Goal: Complete application form

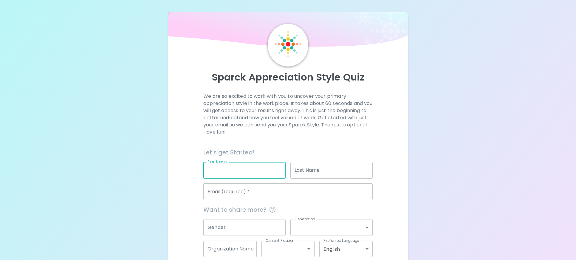
click at [247, 167] on input "First Name" at bounding box center [244, 170] width 82 height 17
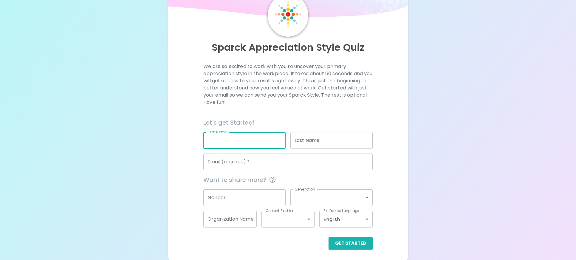
scroll to position [31, 0]
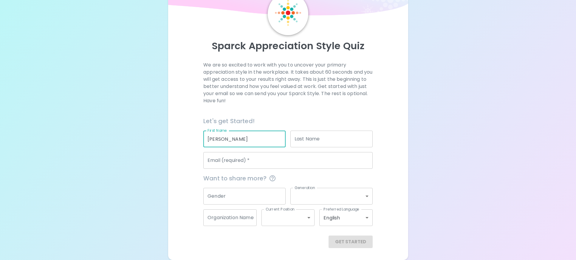
type input "[PERSON_NAME]"
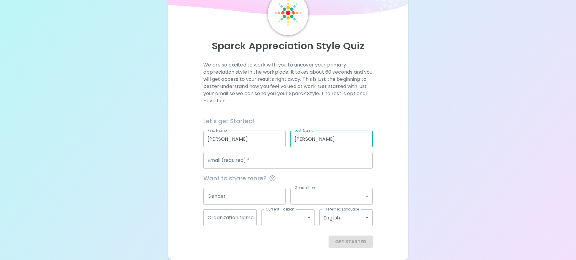
type input "[PERSON_NAME]"
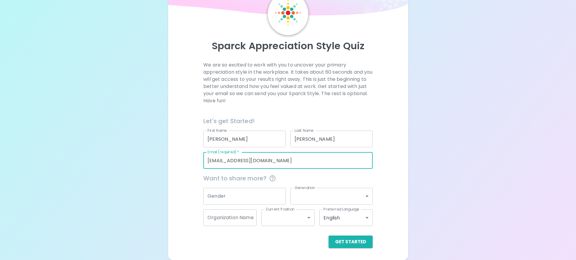
type input "[EMAIL_ADDRESS][DOMAIN_NAME]"
click at [243, 208] on div "Organization Name Organization Name" at bounding box center [228, 215] width 58 height 21
click at [354, 245] on button "Get Started" at bounding box center [351, 242] width 44 height 13
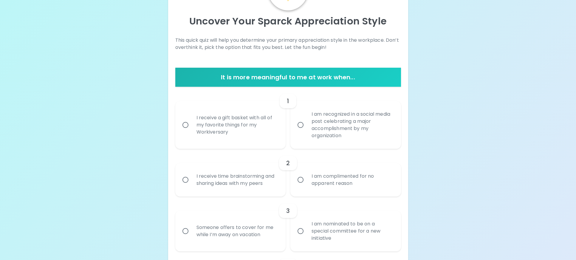
scroll to position [91, 0]
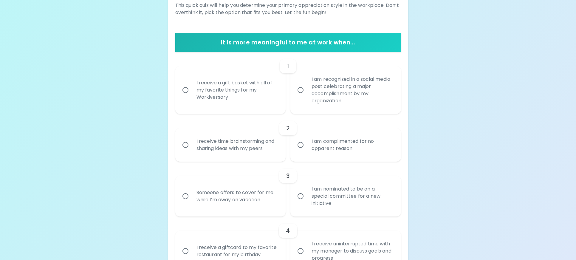
click at [251, 197] on div "Someone offers to cover for me while I’m away on vacation" at bounding box center [237, 196] width 91 height 29
click at [192, 197] on input "Someone offers to cover for me while I’m away on vacation" at bounding box center [185, 196] width 13 height 13
radio input "true"
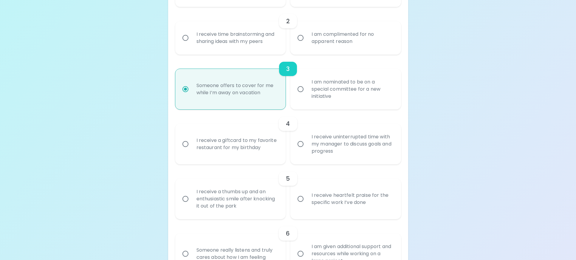
scroll to position [198, 0]
click at [298, 209] on label "I receive heartfelt praise for the specific work I’ve done" at bounding box center [342, 198] width 111 height 41
click at [298, 205] on input "I receive heartfelt praise for the specific work I’ve done" at bounding box center [300, 198] width 13 height 13
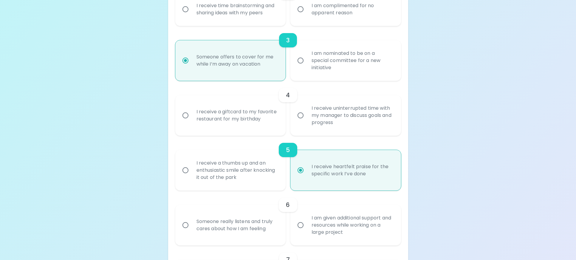
scroll to position [246, 0]
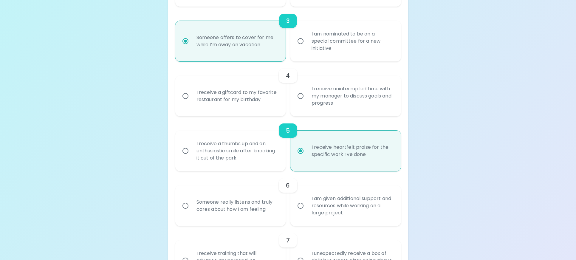
radio input "true"
click at [299, 214] on label "I am given additional support and resources while working on a large project" at bounding box center [342, 206] width 111 height 41
click at [299, 212] on input "I am given additional support and resources while working on a large project" at bounding box center [300, 206] width 13 height 13
radio input "false"
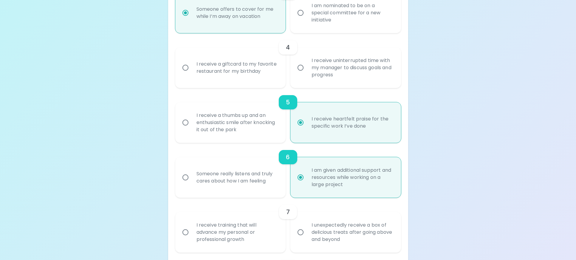
scroll to position [294, 0]
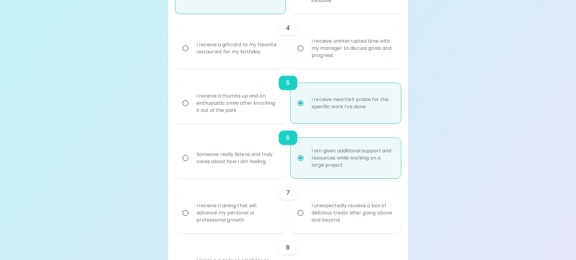
radio input "true"
click at [260, 170] on div "Someone really listens and truly cares about how I am feeling" at bounding box center [237, 158] width 91 height 29
click at [192, 164] on input "Someone really listens and truly cares about how I am feeling" at bounding box center [185, 158] width 13 height 13
radio input "false"
radio input "true"
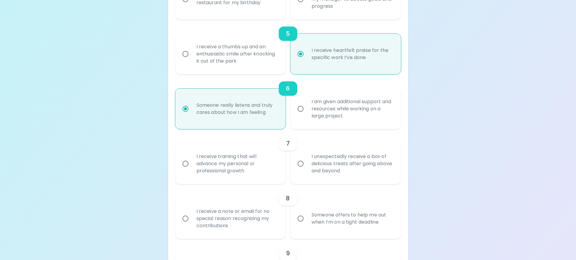
scroll to position [354, 0]
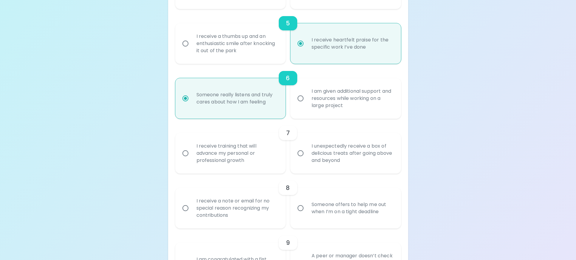
radio input "true"
click at [269, 212] on div "I receive a note or email for no special reason recognizing my contributions" at bounding box center [237, 208] width 91 height 36
click at [192, 212] on input "I receive a note or email for no special reason recognizing my contributions" at bounding box center [185, 208] width 13 height 13
radio input "false"
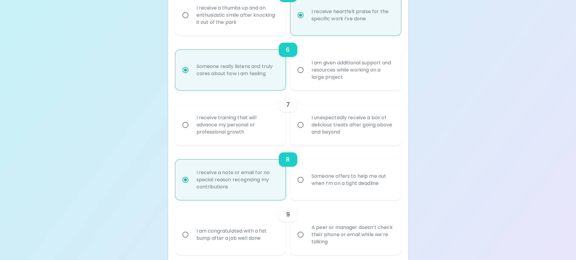
scroll to position [401, 0]
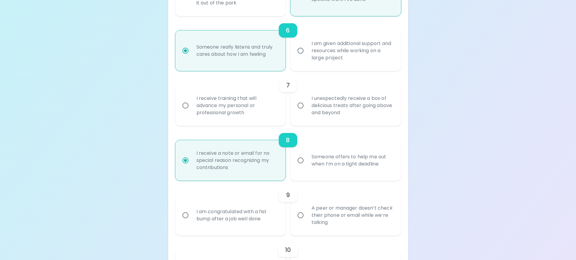
radio input "true"
click at [357, 168] on div "Someone offers to help me out when I’m on a tight deadline" at bounding box center [352, 160] width 91 height 29
click at [307, 167] on input "Someone offers to help me out when I’m on a tight deadline" at bounding box center [300, 160] width 13 height 13
radio input "false"
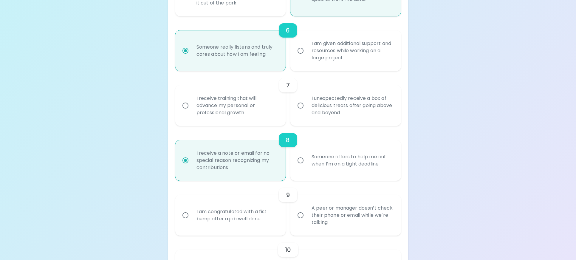
radio input "true"
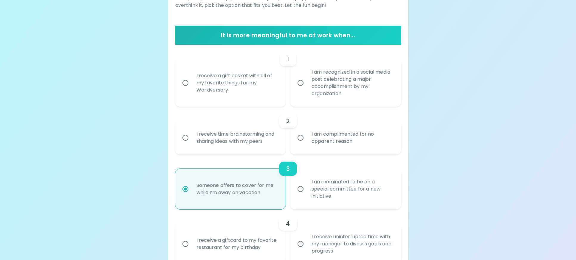
scroll to position [13, 0]
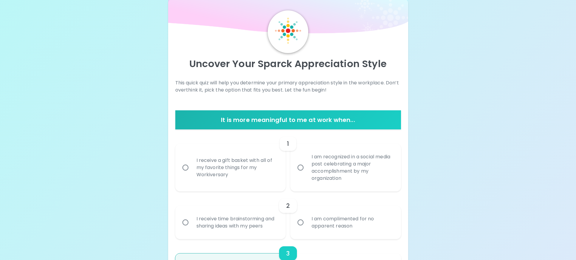
radio input "true"
click at [321, 178] on div "I am recognized in a social media post celebrating a major accomplishment by my…" at bounding box center [352, 167] width 91 height 43
click at [307, 174] on input "I am recognized in a social media post celebrating a major accomplishment by my…" at bounding box center [300, 167] width 13 height 13
radio input "false"
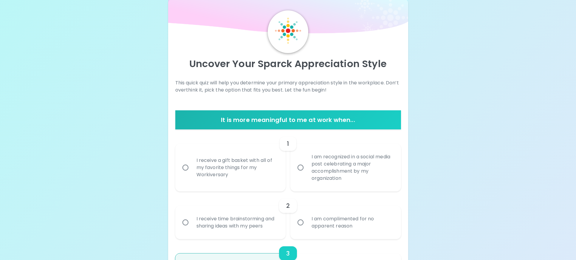
radio input "false"
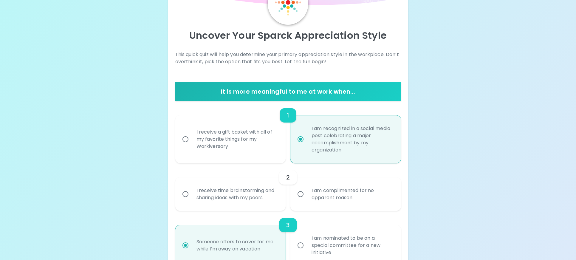
scroll to position [61, 0]
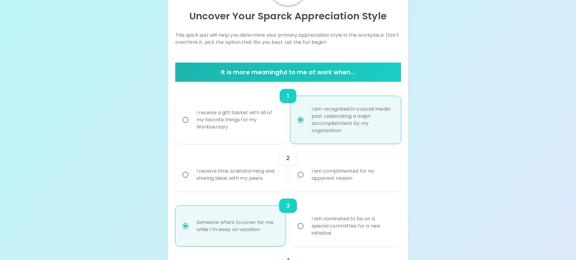
radio input "true"
click at [301, 184] on label "I am complimented for no apparent reason" at bounding box center [342, 174] width 111 height 33
click at [301, 181] on input "I am complimented for no apparent reason" at bounding box center [300, 175] width 13 height 13
radio input "false"
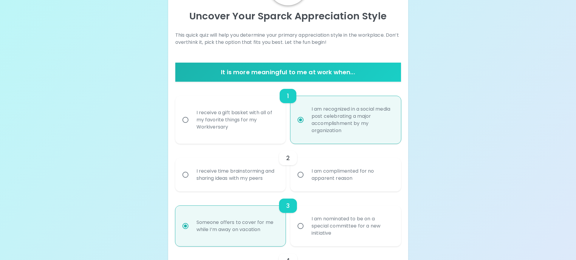
radio input "false"
radio input "true"
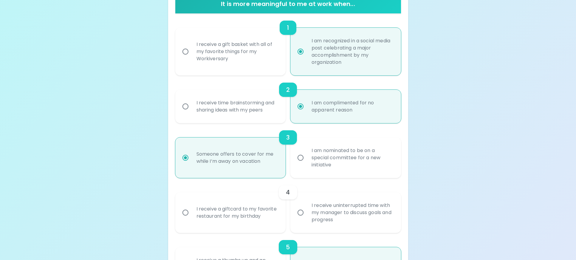
scroll to position [139, 0]
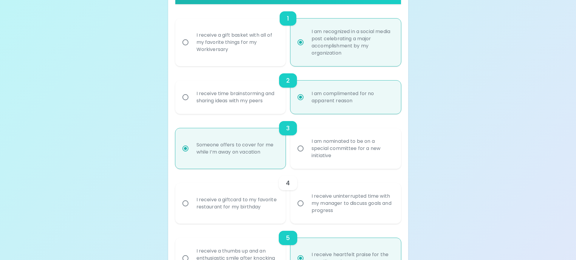
radio input "true"
click at [311, 212] on div "I receive uninterrupted time with my manager to discuss goals and progress" at bounding box center [352, 204] width 91 height 36
click at [307, 210] on input "I receive uninterrupted time with my manager to discuss goals and progress" at bounding box center [300, 203] width 13 height 13
radio input "false"
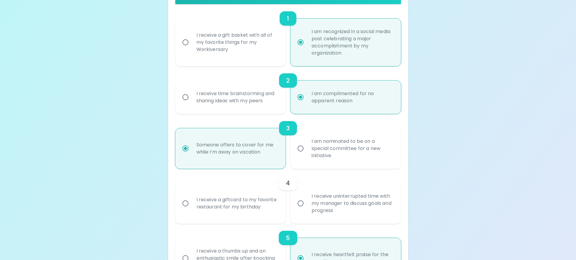
radio input "false"
radio input "true"
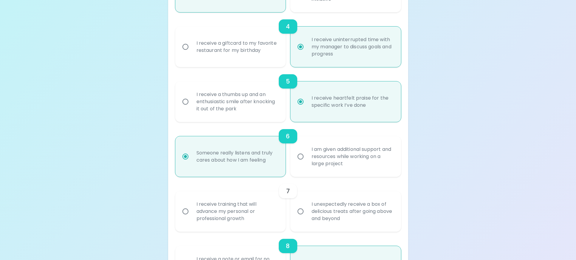
scroll to position [306, 0]
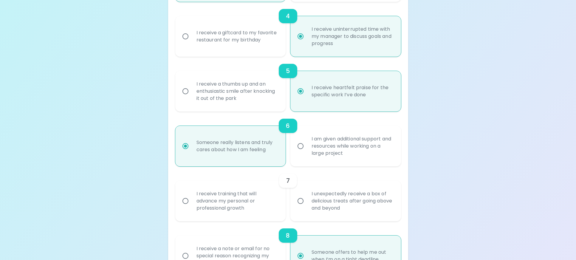
radio input "true"
click at [300, 206] on input "I unexpectedly receive a box of delicious treats after going above and beyond" at bounding box center [300, 201] width 13 height 13
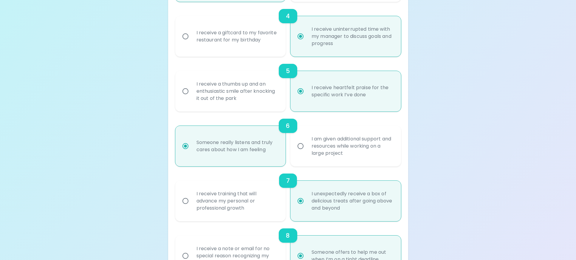
radio input "false"
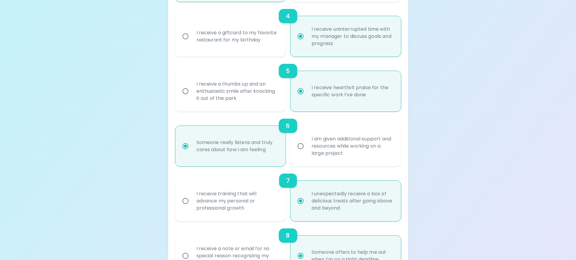
radio input "false"
radio input "true"
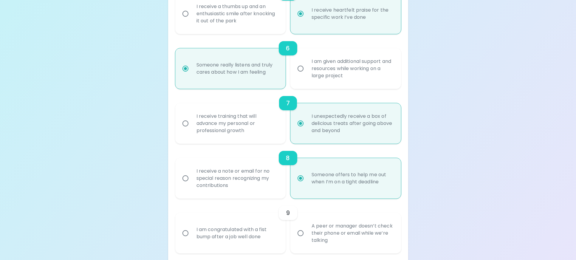
scroll to position [413, 0]
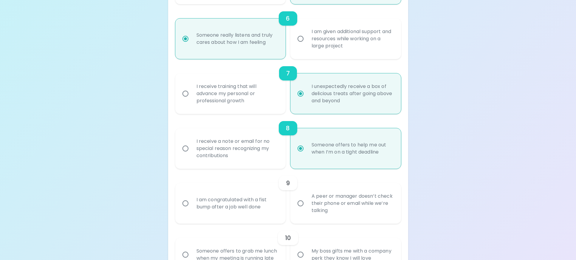
radio input "true"
click at [258, 149] on div "I receive a note or email for no special reason recognizing my contributions" at bounding box center [237, 149] width 91 height 36
click at [192, 149] on input "I receive a note or email for no special reason recognizing my contributions" at bounding box center [185, 148] width 13 height 13
radio input "false"
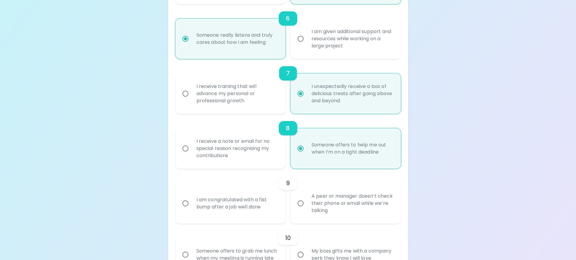
radio input "false"
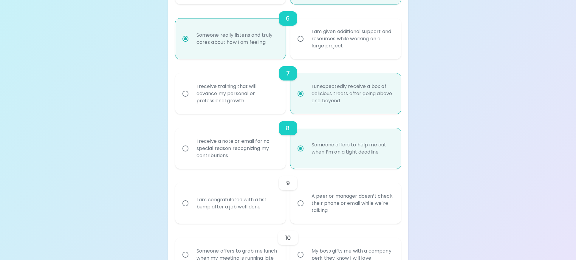
radio input "false"
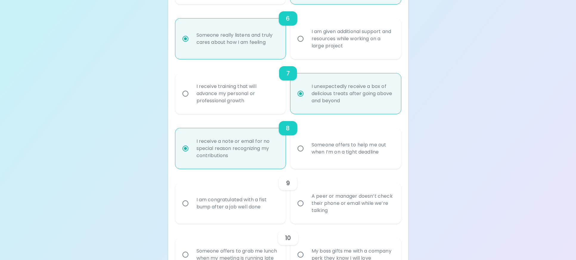
radio input "true"
click at [302, 206] on input "A peer or manager doesn’t check their phone or email while we’re talking" at bounding box center [300, 203] width 13 height 13
radio input "false"
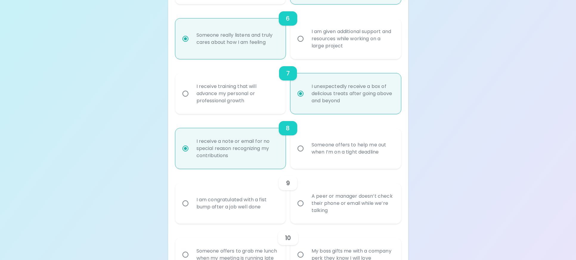
radio input "false"
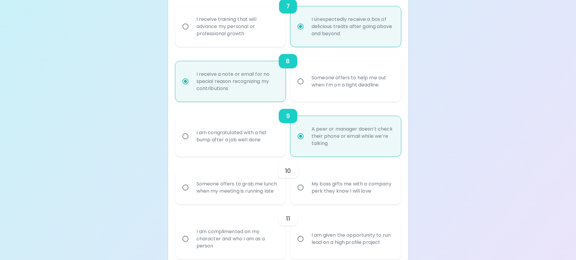
scroll to position [491, 0]
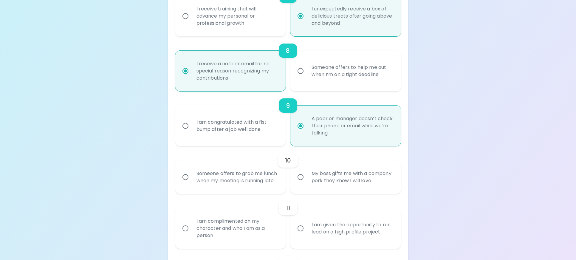
radio input "true"
click at [334, 187] on div "My boss gifts me with a company perk they know I will love" at bounding box center [352, 177] width 91 height 29
click at [307, 183] on input "My boss gifts me with a company perk they know I will love" at bounding box center [300, 177] width 13 height 13
radio input "false"
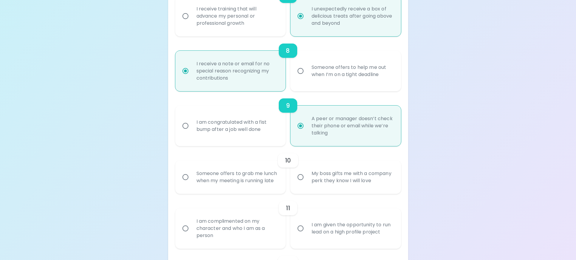
radio input "false"
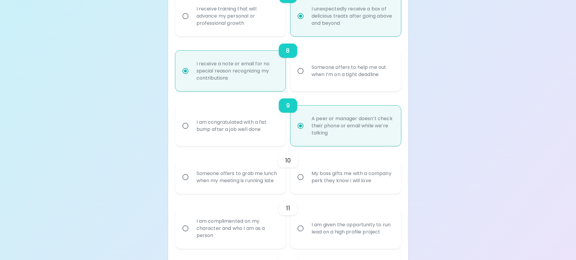
radio input "false"
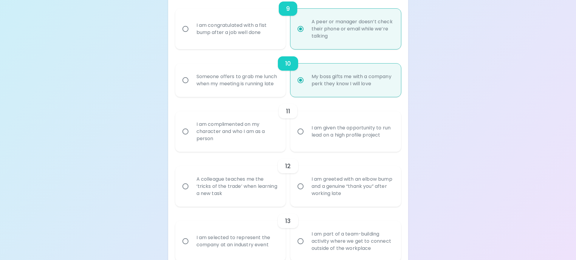
scroll to position [598, 0]
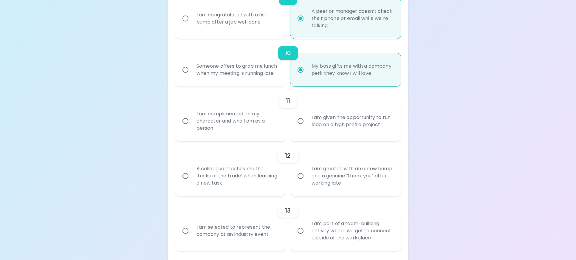
radio input "true"
click at [249, 127] on div "I am complimented on my character and who I am as a person" at bounding box center [237, 121] width 91 height 36
click at [192, 127] on input "I am complimented on my character and who I am as a person" at bounding box center [185, 121] width 13 height 13
radio input "false"
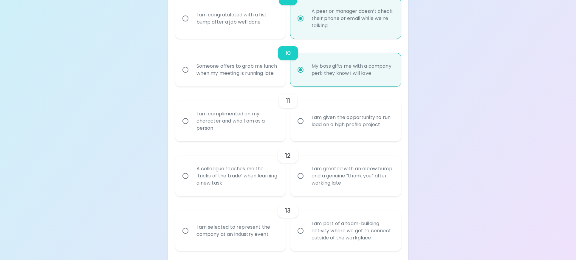
radio input "false"
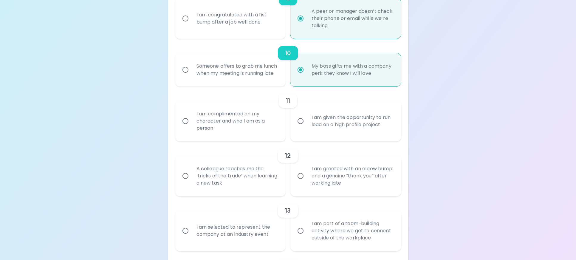
radio input "false"
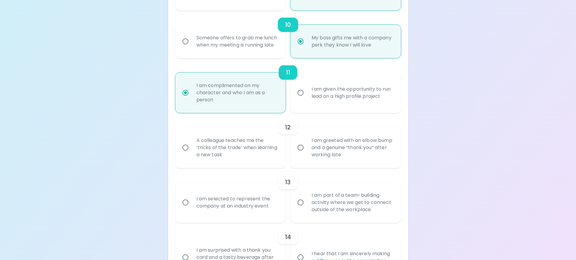
scroll to position [646, 0]
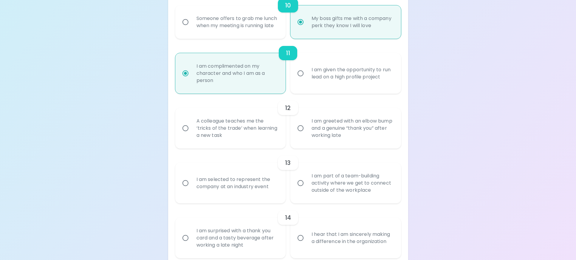
radio input "true"
click at [260, 142] on div "A colleague teaches me the ‘tricks of the trade’ when learning a new task" at bounding box center [237, 128] width 91 height 36
click at [192, 135] on input "A colleague teaches me the ‘tricks of the trade’ when learning a new task" at bounding box center [185, 128] width 13 height 13
radio input "false"
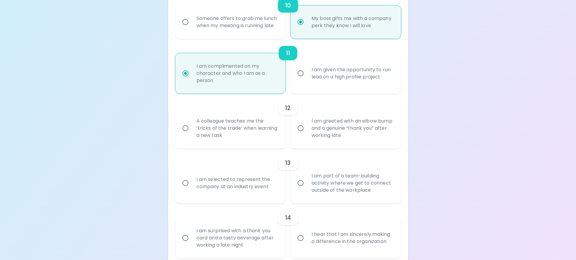
radio input "false"
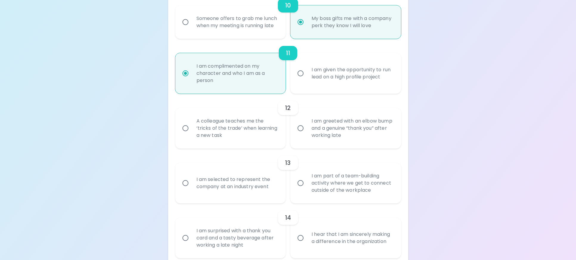
radio input "false"
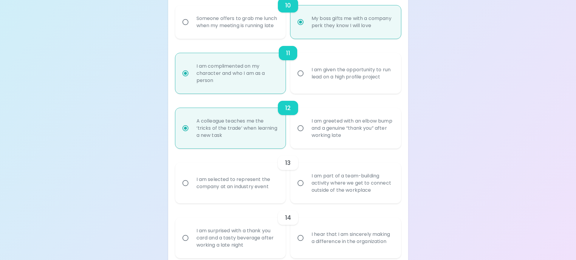
scroll to position [694, 0]
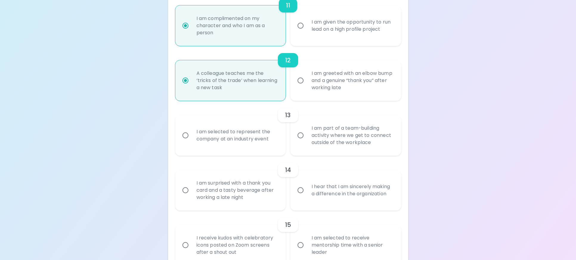
radio input "true"
click at [322, 148] on div "I am part of a team-building activity where we get to connect outside of the wo…" at bounding box center [352, 136] width 91 height 36
click at [307, 142] on input "I am part of a team-building activity where we get to connect outside of the wo…" at bounding box center [300, 135] width 13 height 13
radio input "false"
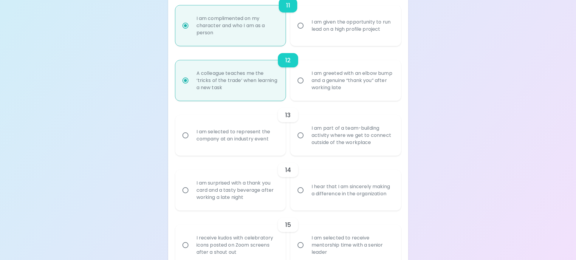
radio input "false"
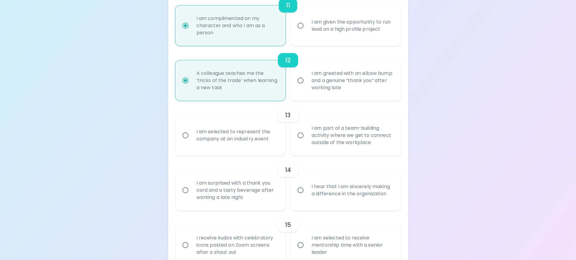
radio input "false"
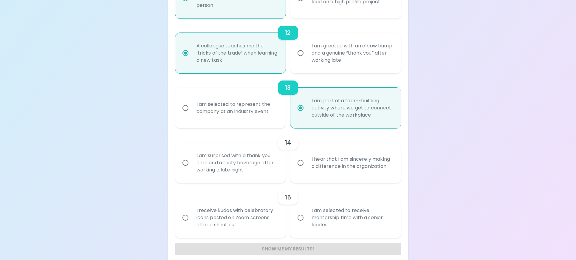
scroll to position [735, 0]
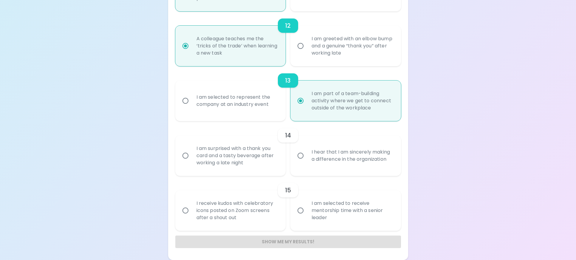
radio input "true"
click at [325, 156] on div "I hear that I am sincerely making a difference in the organization" at bounding box center [352, 155] width 91 height 29
click at [307, 156] on input "I hear that I am sincerely making a difference in the organization" at bounding box center [300, 155] width 13 height 13
radio input "false"
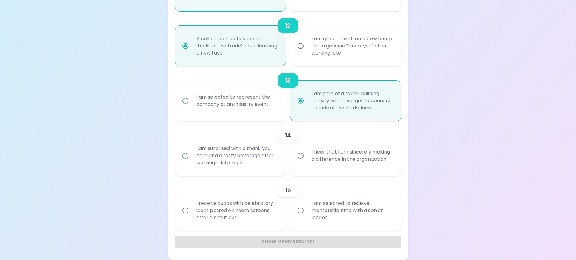
radio input "false"
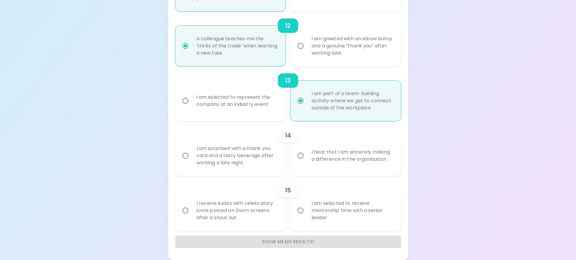
radio input "false"
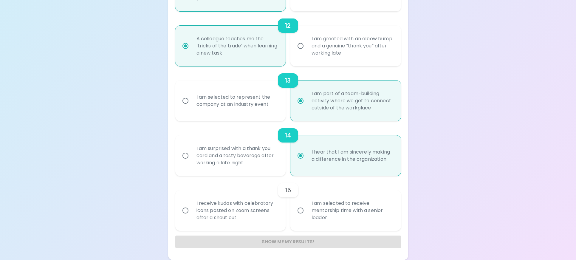
radio input "true"
click at [371, 209] on div "I am selected to receive mentorship time with a senior leader" at bounding box center [352, 211] width 91 height 36
click at [307, 209] on input "I am selected to receive mentorship time with a senior leader" at bounding box center [300, 210] width 13 height 13
radio input "false"
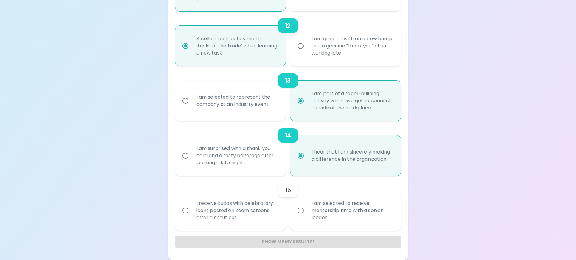
radio input "false"
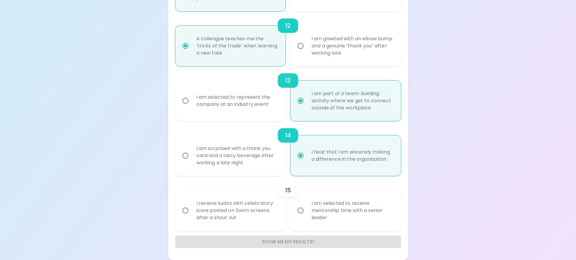
radio input "false"
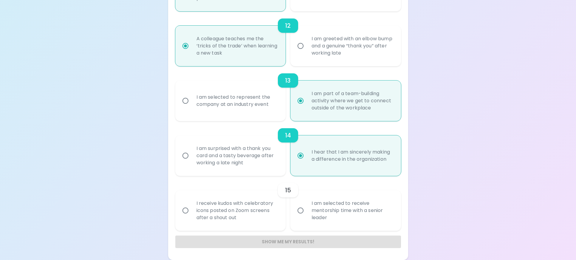
radio input "false"
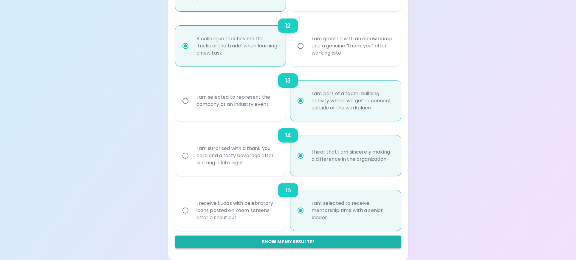
radio input "true"
click at [295, 244] on button "Show me my results!" at bounding box center [288, 242] width 226 height 13
radio input "false"
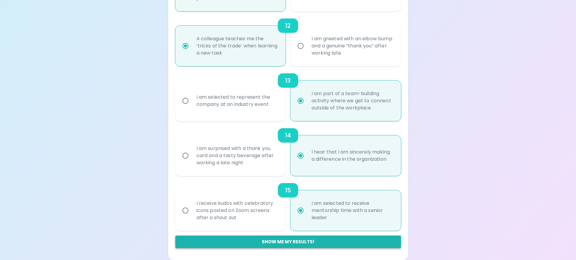
radio input "false"
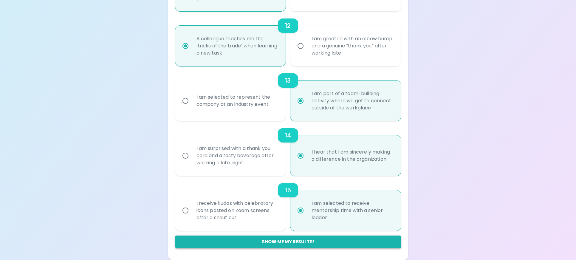
radio input "false"
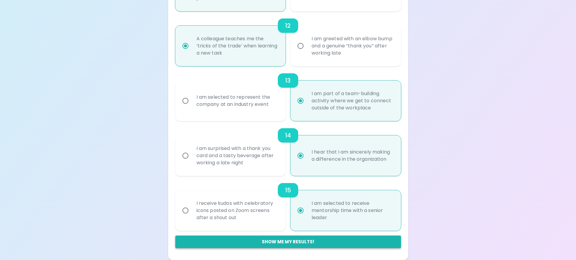
radio input "false"
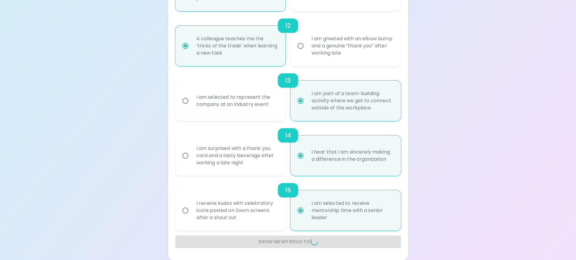
radio input "false"
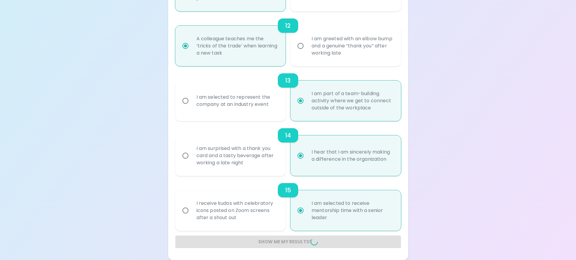
radio input "false"
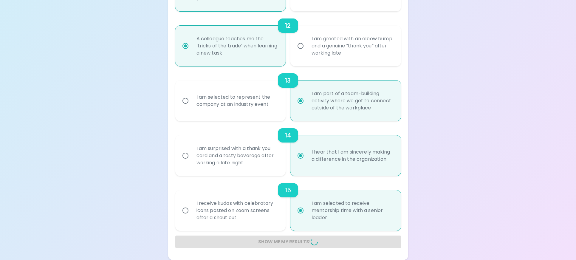
radio input "false"
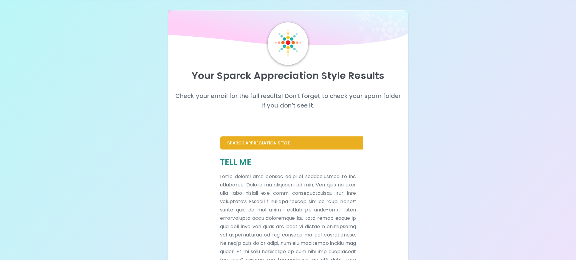
scroll to position [0, 0]
